Goal: Connect with others: Connect with others

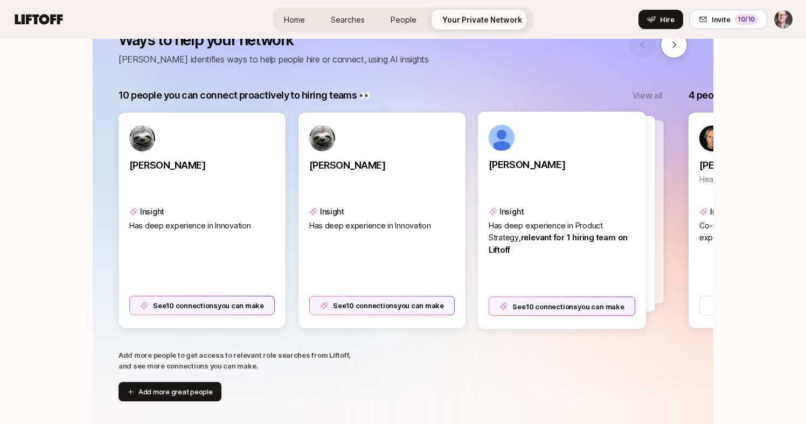
scroll to position [0, 56]
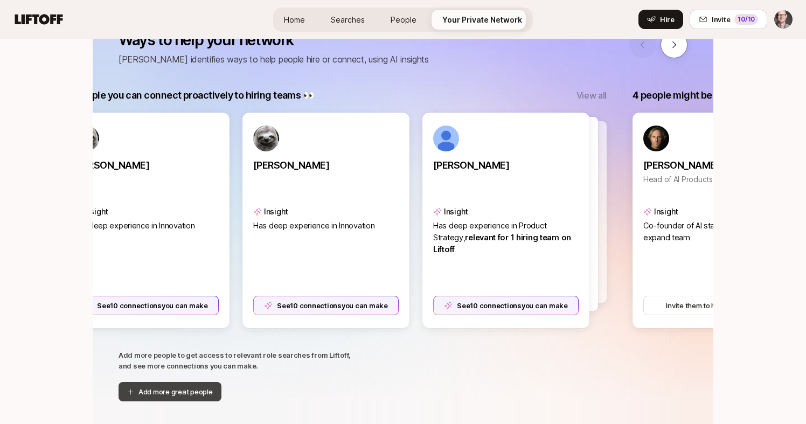
click at [186, 393] on button "Add more great people" at bounding box center [170, 391] width 103 height 19
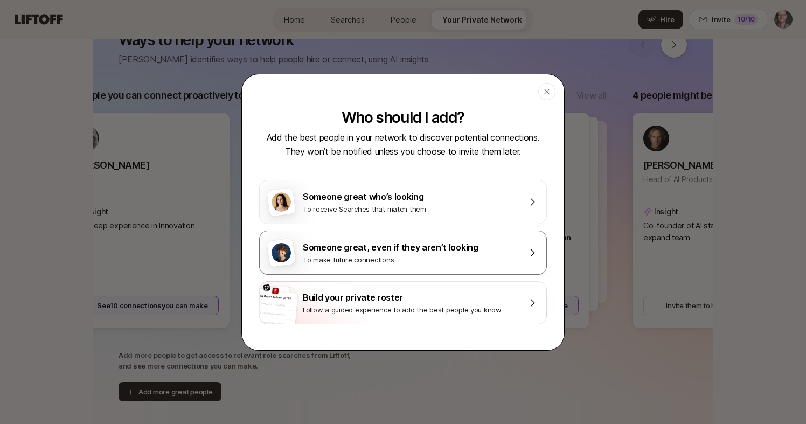
click at [387, 250] on div "Someone great, even if they aren’t looking" at bounding box center [410, 247] width 215 height 14
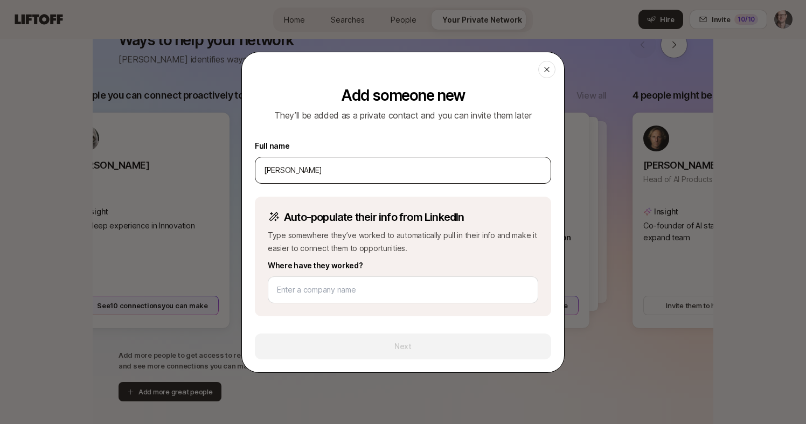
click at [296, 170] on input "[PERSON_NAME]" at bounding box center [403, 170] width 278 height 13
click at [316, 167] on input "[PERSON_NAME]" at bounding box center [403, 170] width 278 height 13
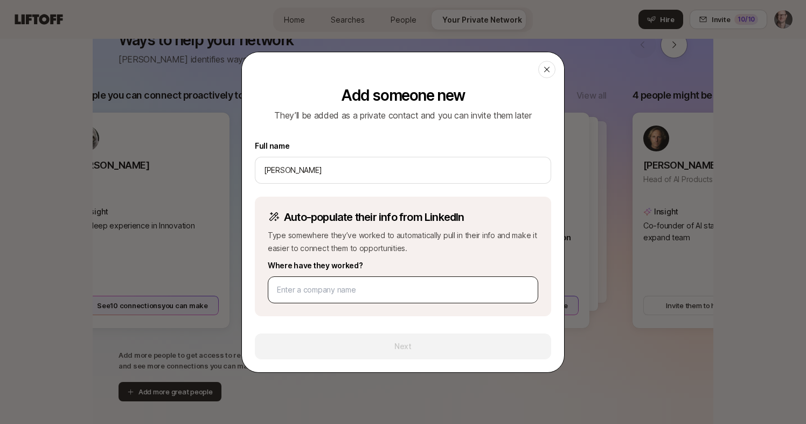
type input "[PERSON_NAME]"
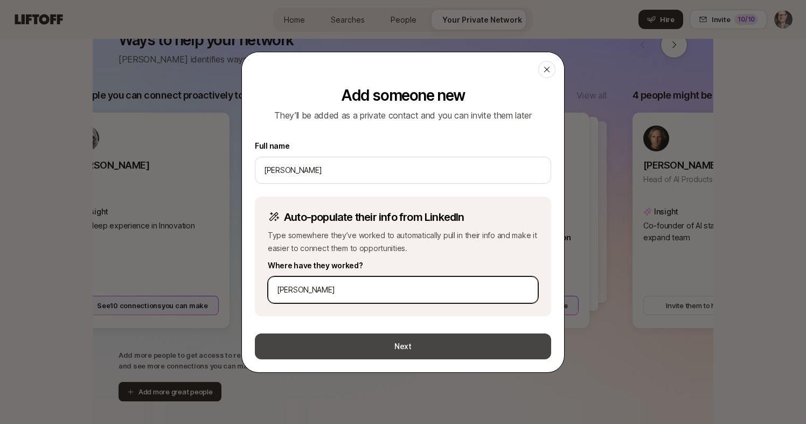
type input "[PERSON_NAME]"
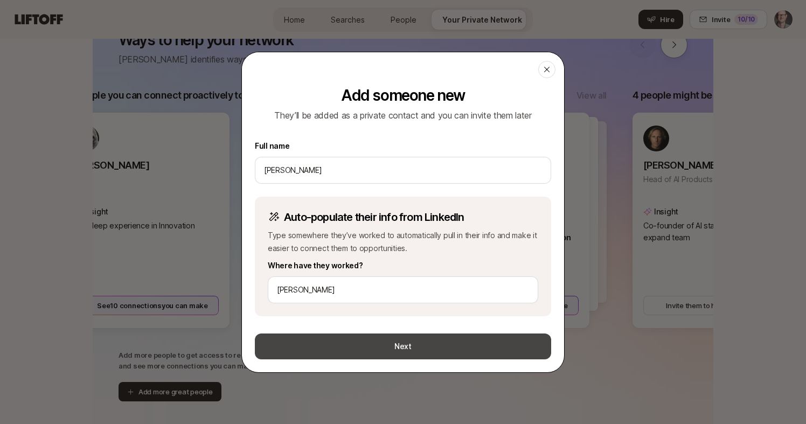
click at [379, 345] on button "Next" at bounding box center [403, 346] width 296 height 26
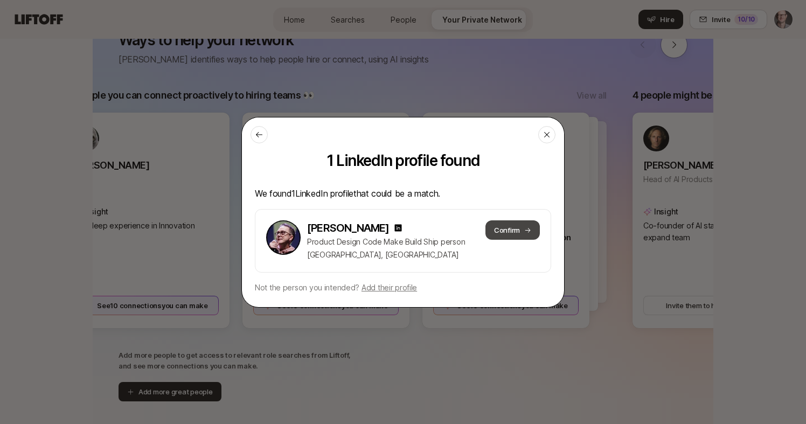
click at [505, 228] on button "Confirm" at bounding box center [512, 229] width 54 height 19
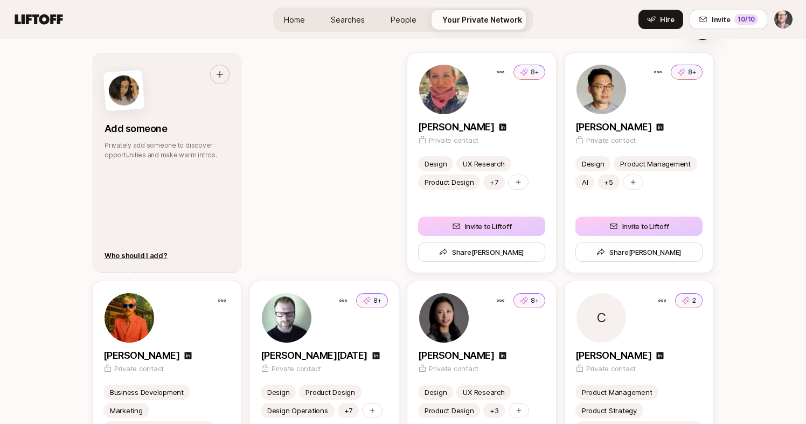
scroll to position [1432, 0]
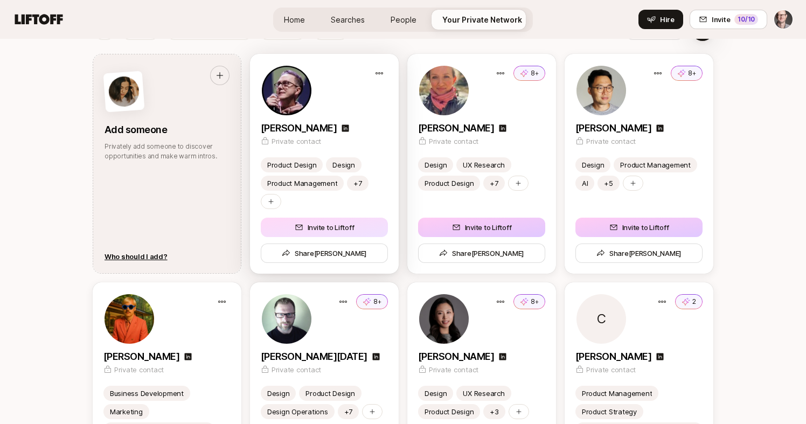
click at [336, 226] on button "Invite to Liftoff" at bounding box center [324, 227] width 127 height 19
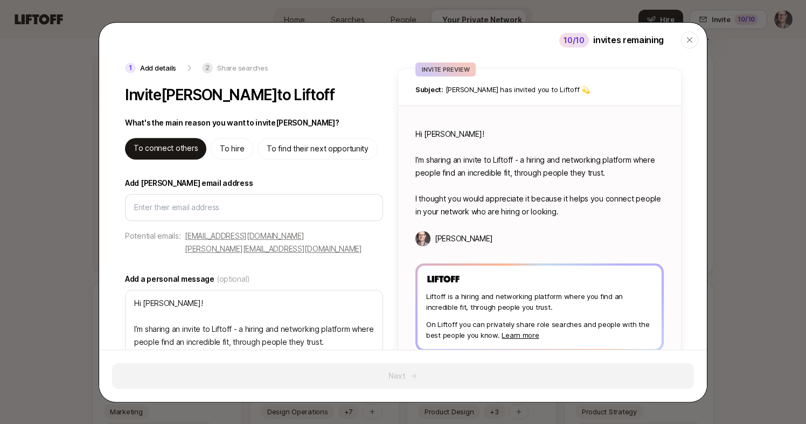
type textarea "x"
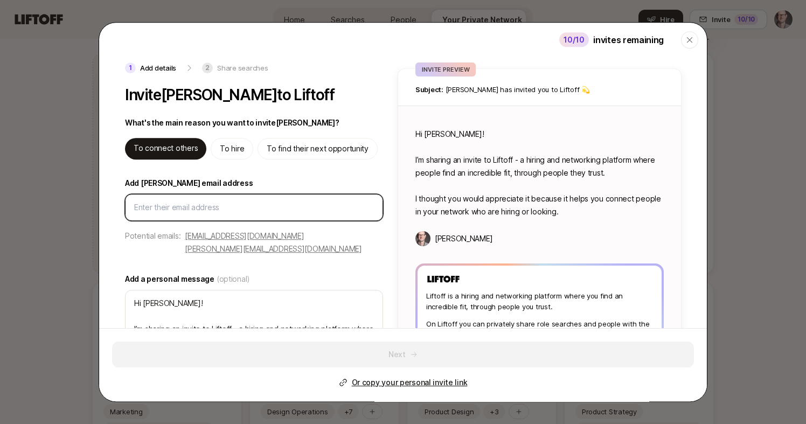
scroll to position [0, 0]
